Goal: Transaction & Acquisition: Purchase product/service

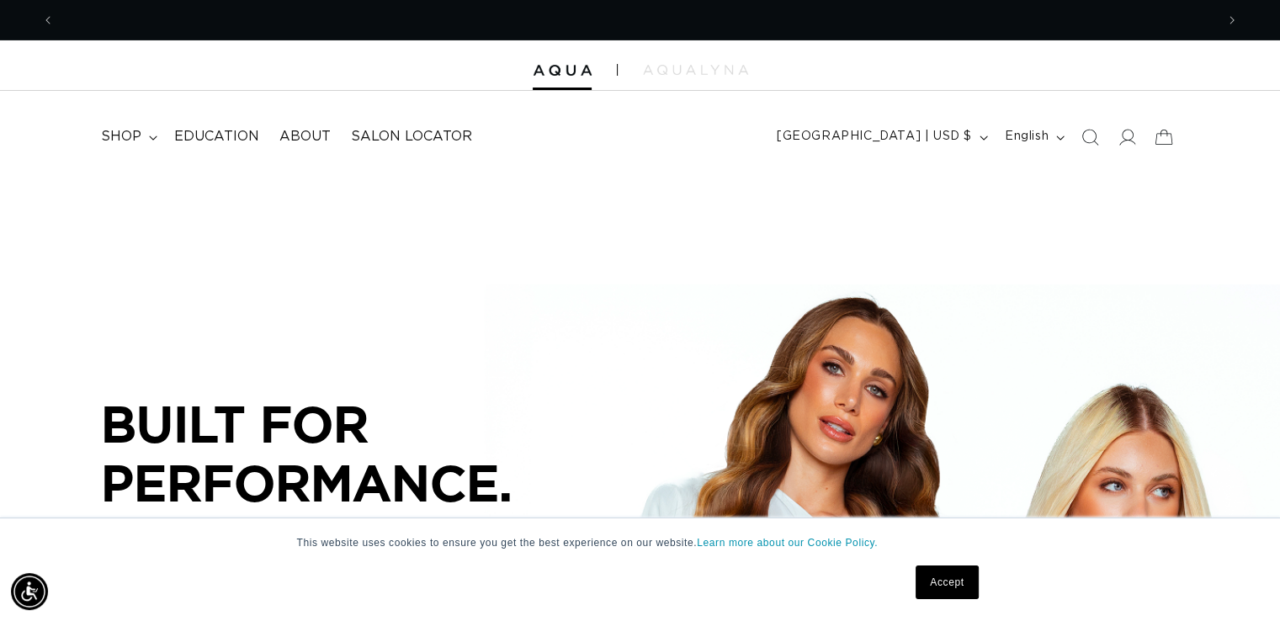
scroll to position [0, 1161]
click at [941, 578] on link "Accept" at bounding box center [947, 583] width 62 height 34
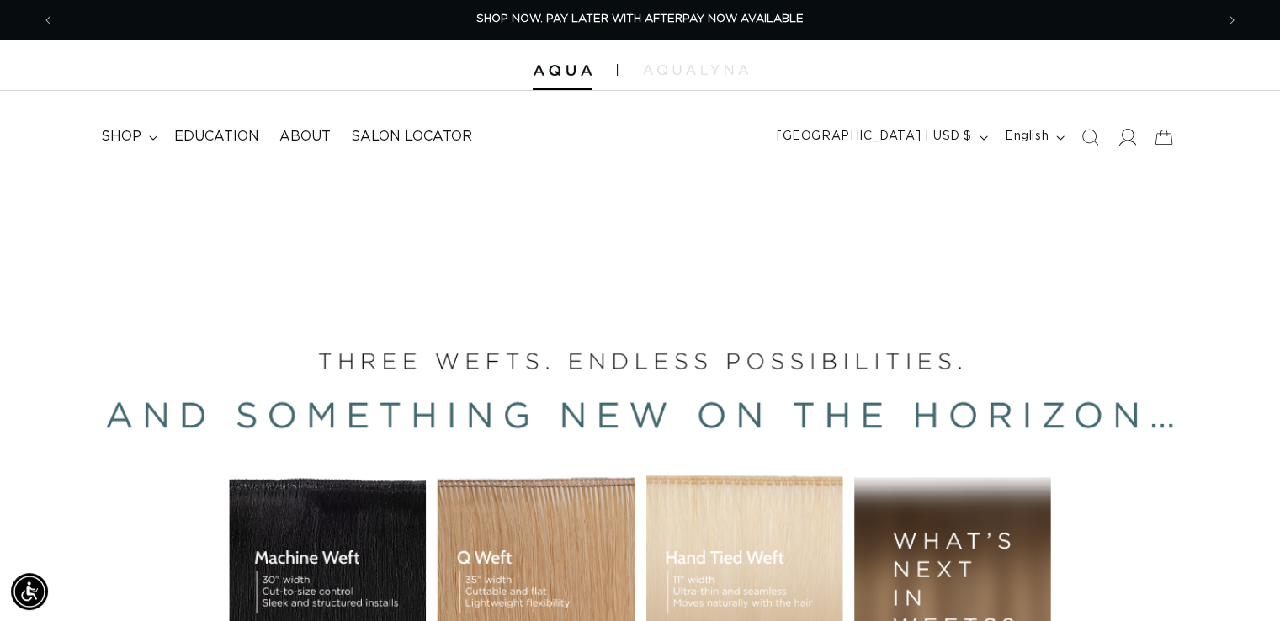
click at [1124, 141] on icon at bounding box center [1128, 137] width 18 height 17
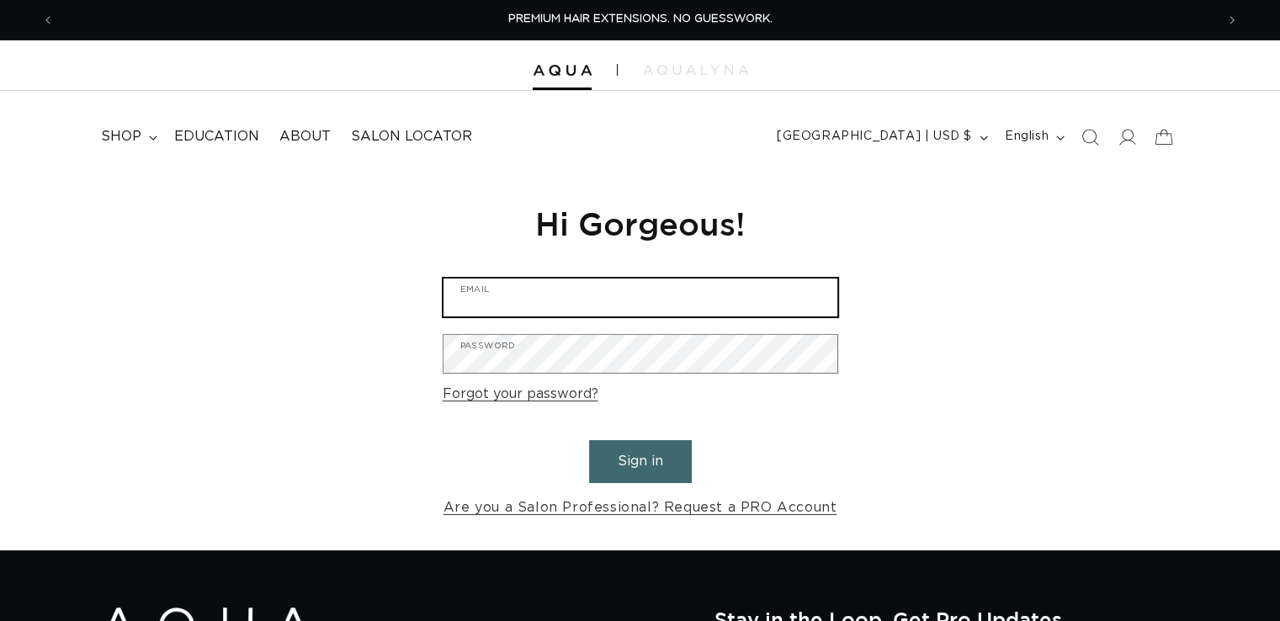
drag, startPoint x: 0, startPoint y: 0, endPoint x: 545, endPoint y: 302, distance: 623.5
click at [545, 302] on input "Email" at bounding box center [641, 298] width 394 height 38
click at [679, 300] on input "Email" at bounding box center [641, 298] width 394 height 38
type input "invoices@antonssalon.com"
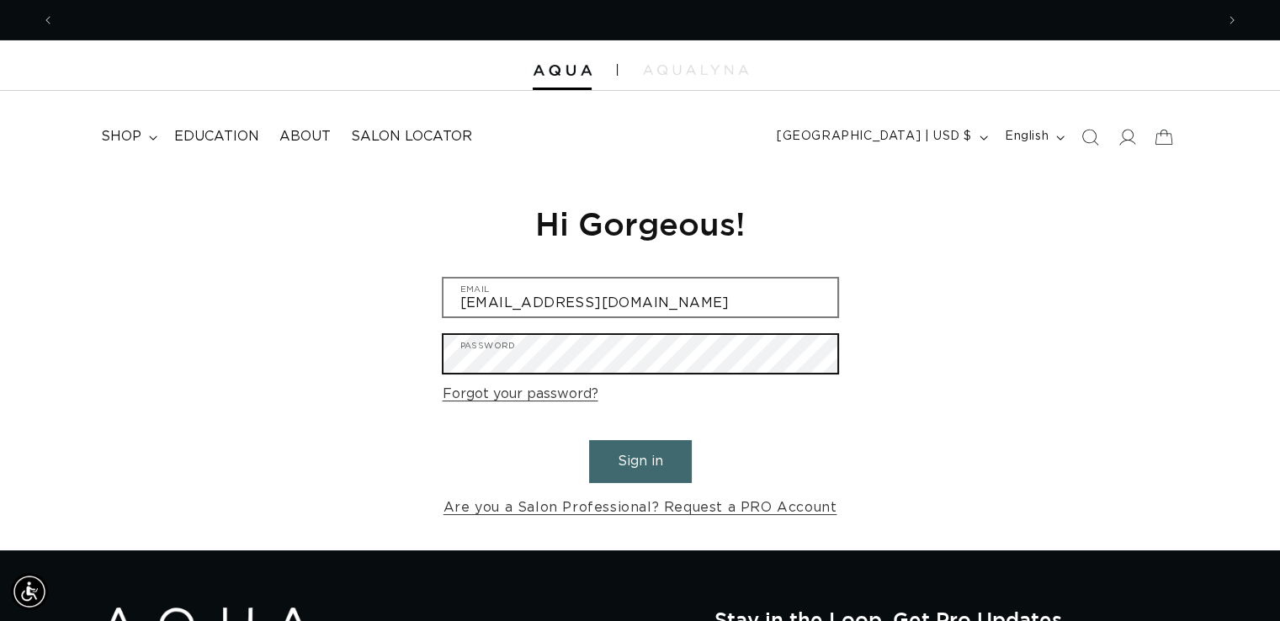
scroll to position [0, 1161]
click at [589, 440] on button "Sign in" at bounding box center [640, 461] width 103 height 43
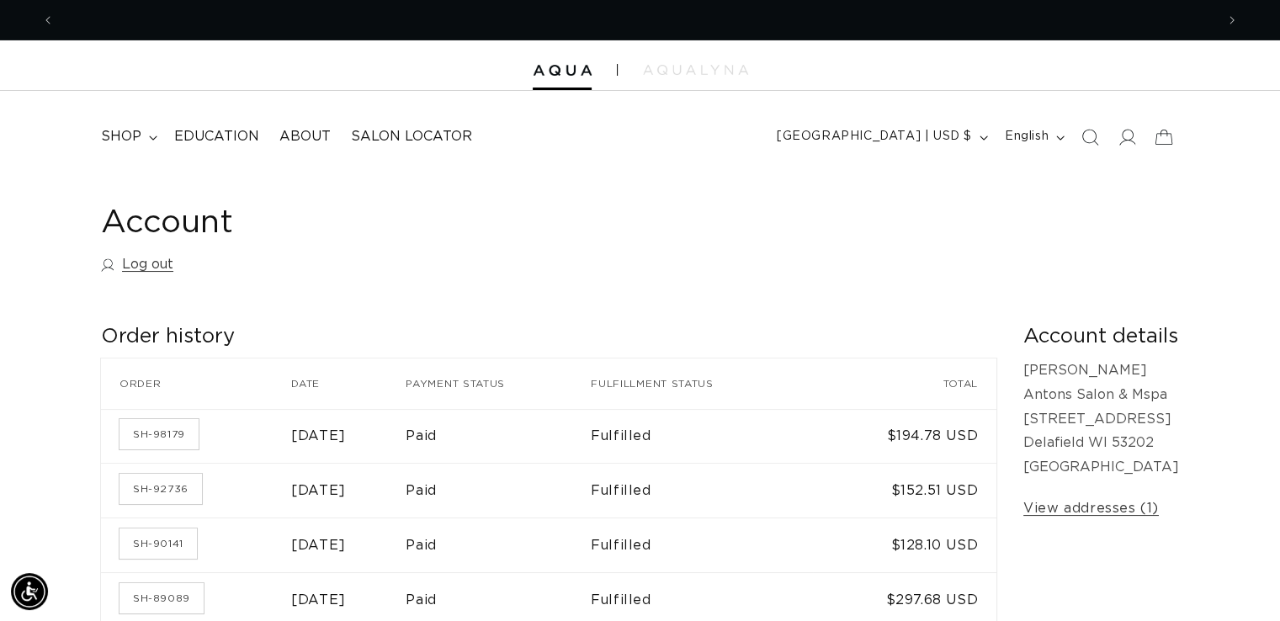
scroll to position [0, 1161]
click at [151, 139] on icon at bounding box center [153, 138] width 8 height 4
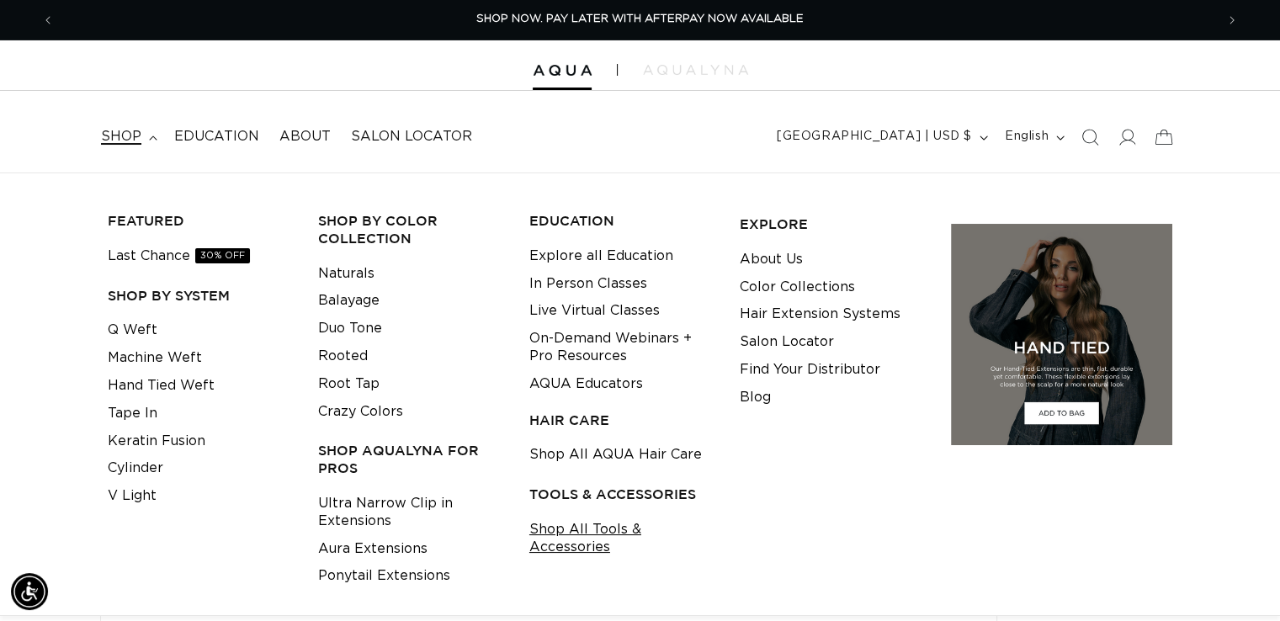
click at [598, 534] on link "Shop All Tools & Accessories" at bounding box center [621, 538] width 184 height 45
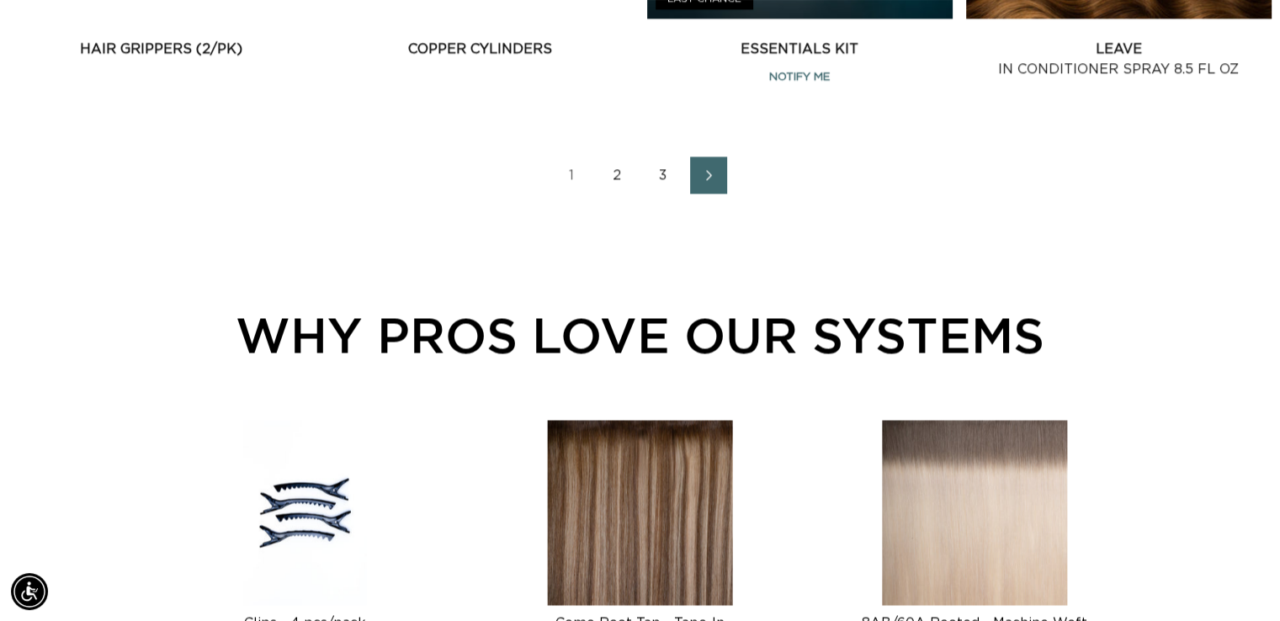
scroll to position [2357, 0]
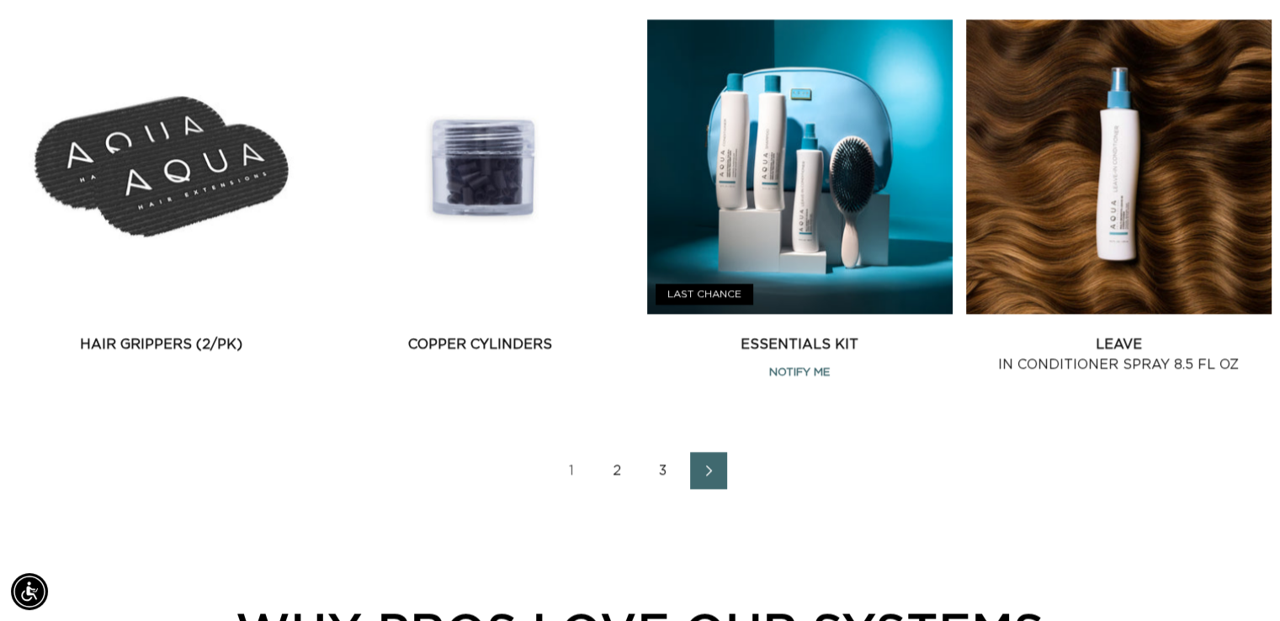
click at [720, 461] on link "Next page" at bounding box center [708, 470] width 37 height 37
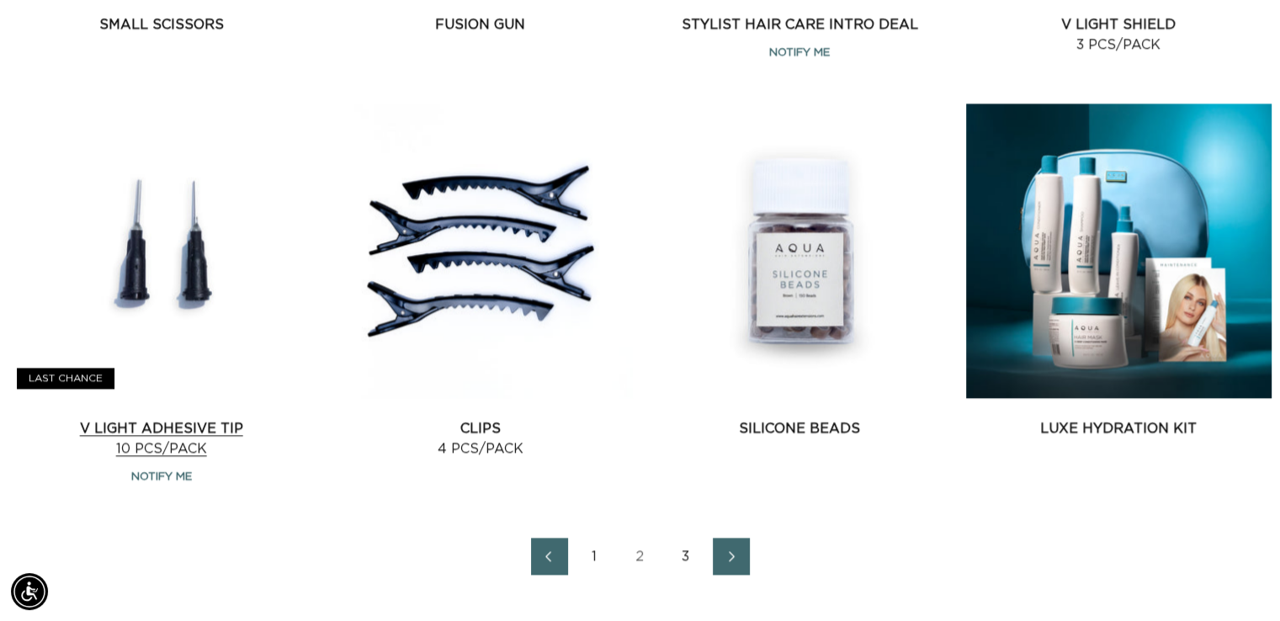
scroll to position [0, 1161]
click at [183, 428] on link "V Light Adhesive Tip 10 pcs/pack" at bounding box center [161, 438] width 306 height 40
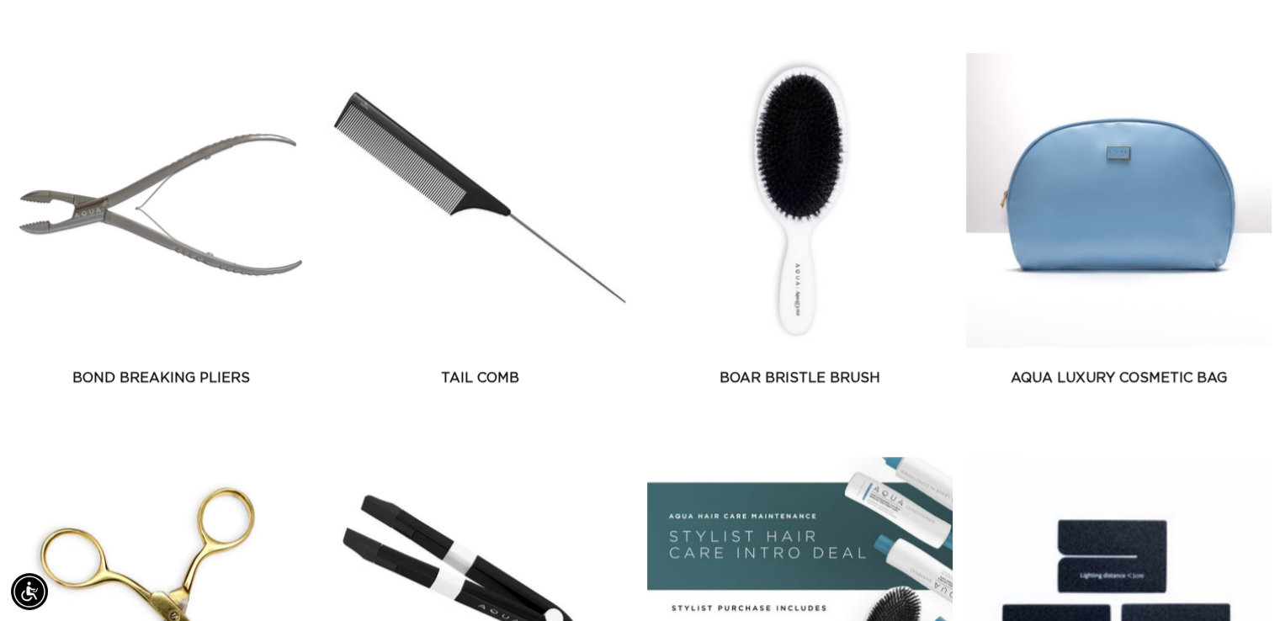
scroll to position [1262, 0]
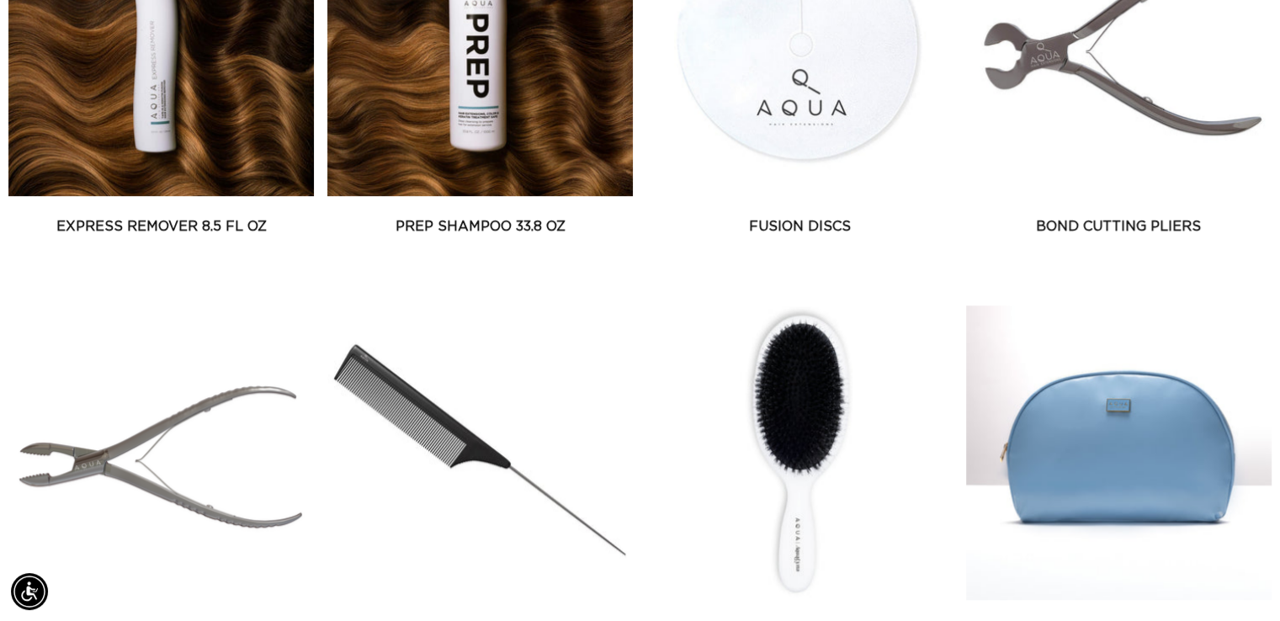
click at [838, 620] on link "Boar Bristle Brush" at bounding box center [800, 630] width 306 height 20
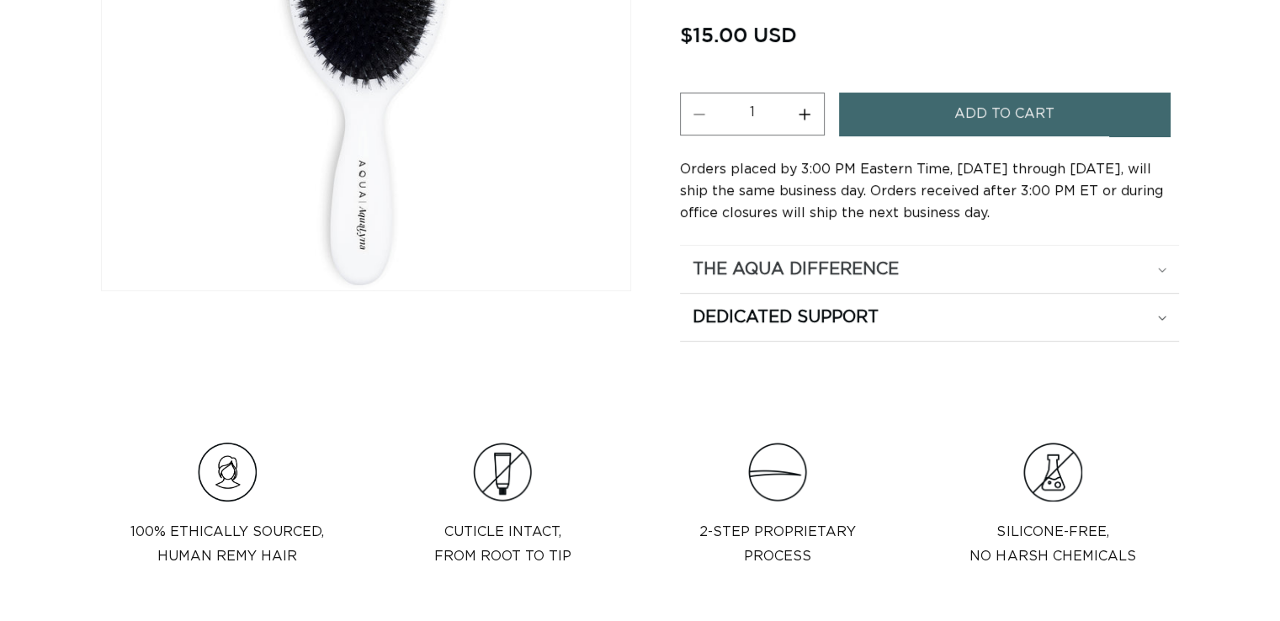
scroll to position [168, 0]
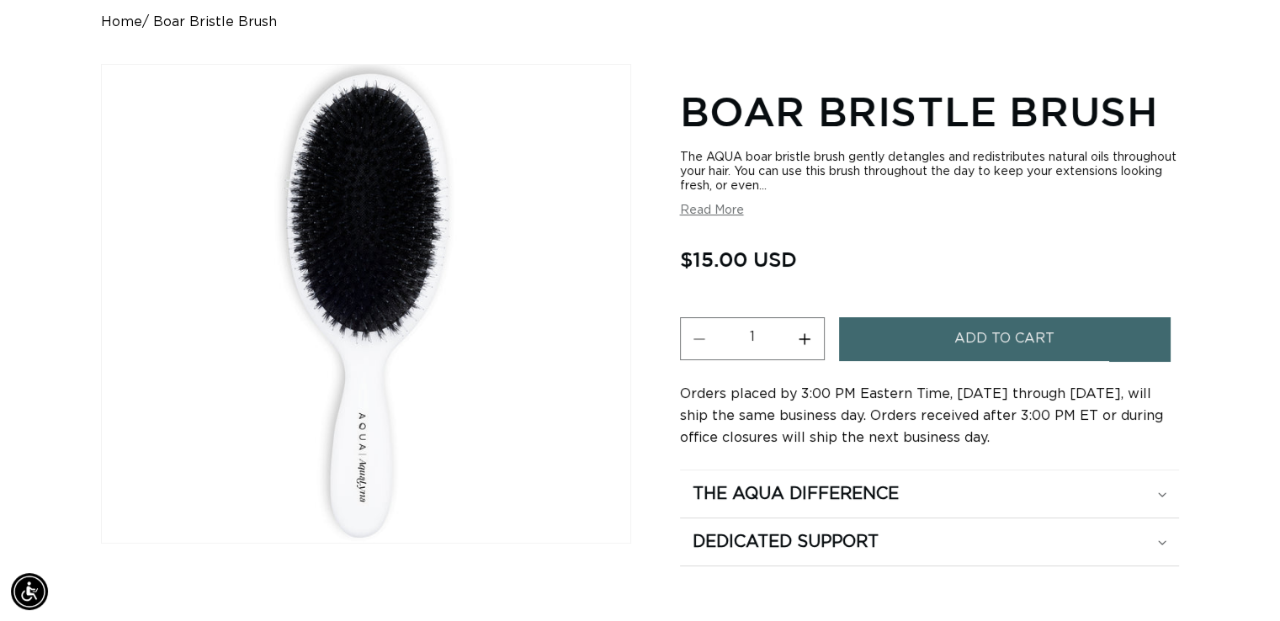
click at [804, 329] on button "Increase quantity for Boar Bristle Brush" at bounding box center [805, 338] width 38 height 43
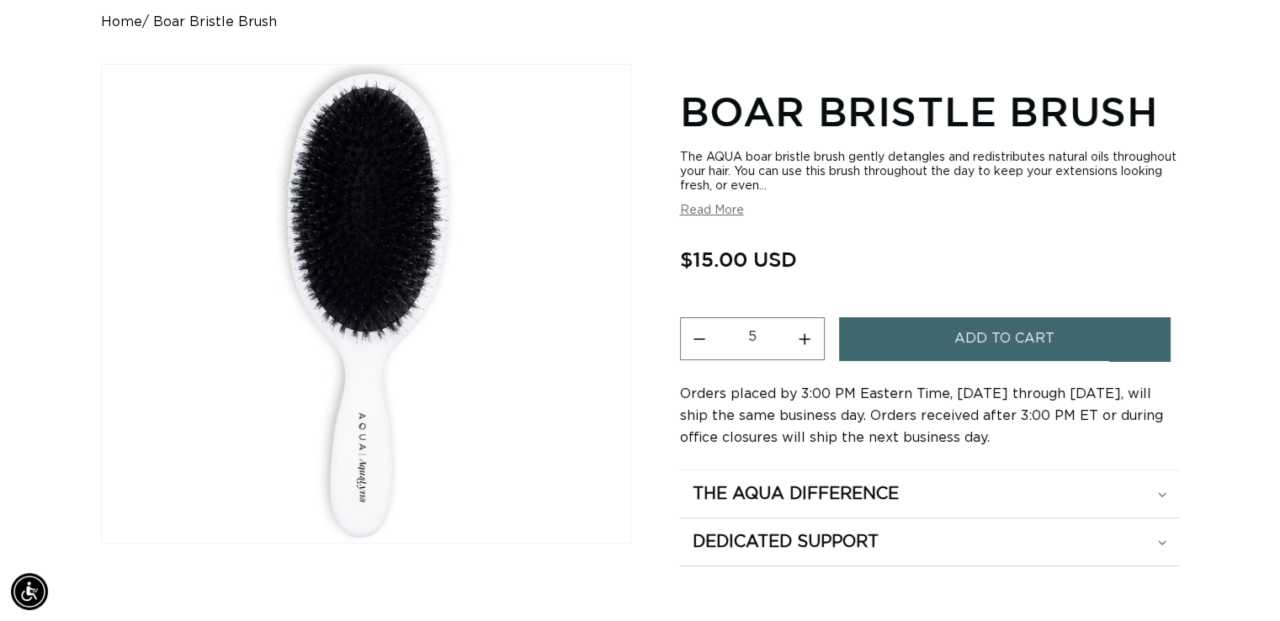
click at [804, 329] on button "Increase quantity for Boar Bristle Brush" at bounding box center [805, 338] width 38 height 43
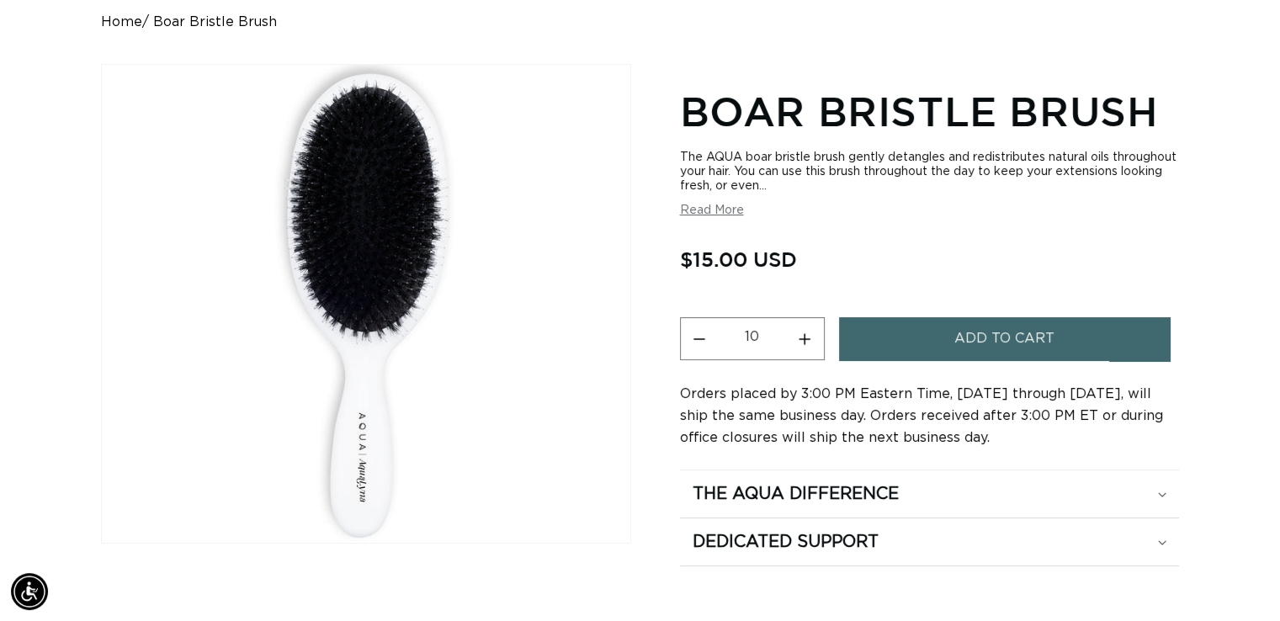
click at [804, 329] on button "Increase quantity for Boar Bristle Brush" at bounding box center [805, 338] width 38 height 43
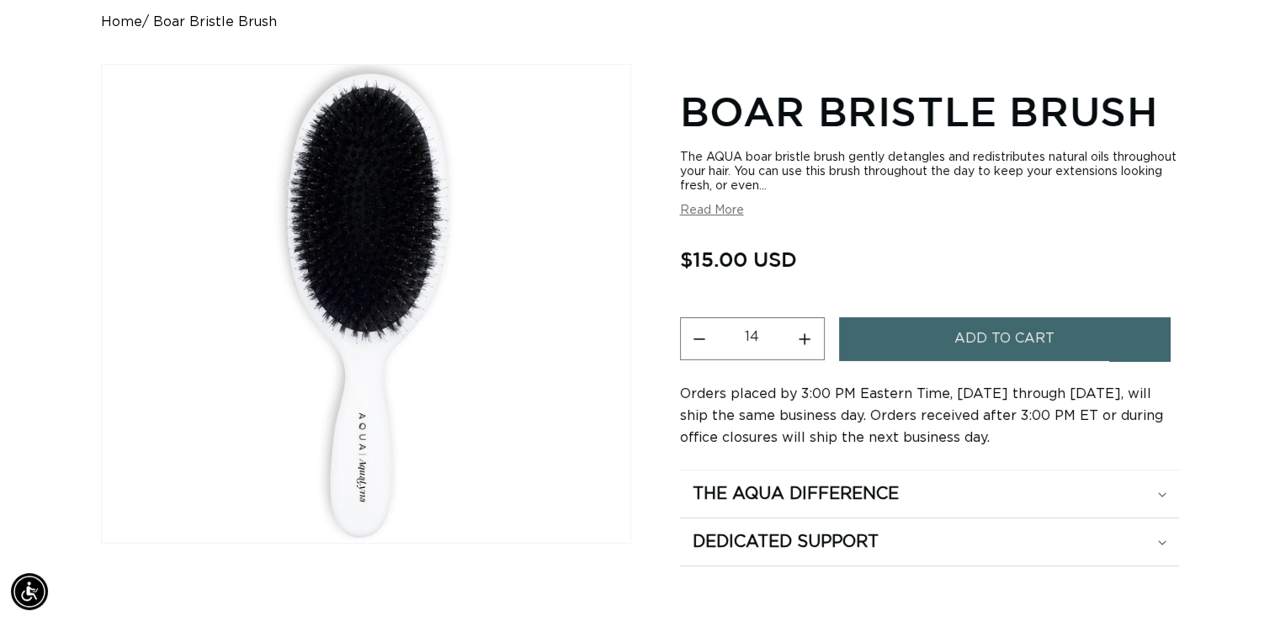
click at [804, 329] on button "Increase quantity for Boar Bristle Brush" at bounding box center [805, 338] width 38 height 43
type input "15"
